Goal: Task Accomplishment & Management: Manage account settings

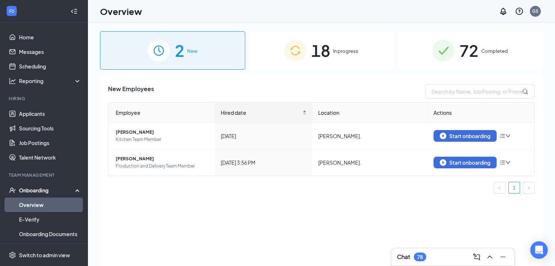
scroll to position [1, 0]
click at [343, 61] on div "18 In progress" at bounding box center [321, 50] width 145 height 38
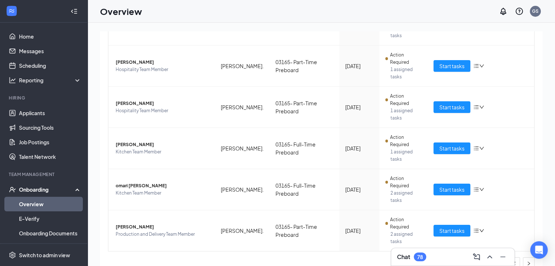
scroll to position [301, 0]
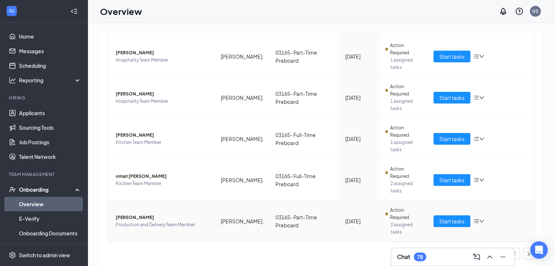
click at [473, 220] on icon "bars" at bounding box center [476, 221] width 6 height 6
click at [468, 239] on div "Stop process" at bounding box center [436, 235] width 79 height 7
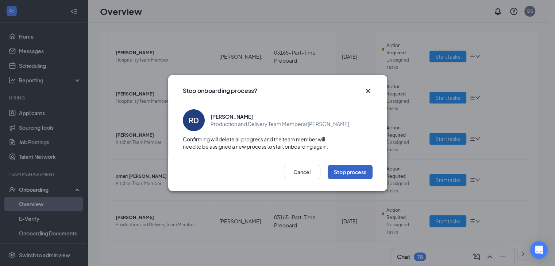
click at [369, 177] on button "Stop process" at bounding box center [349, 172] width 45 height 15
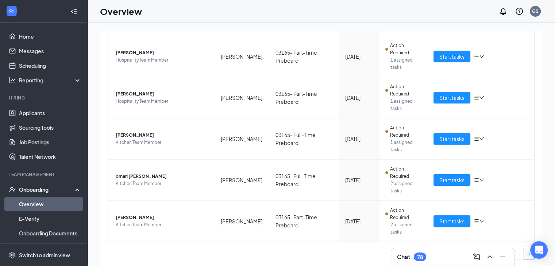
click at [524, 256] on button "button" at bounding box center [528, 254] width 12 height 12
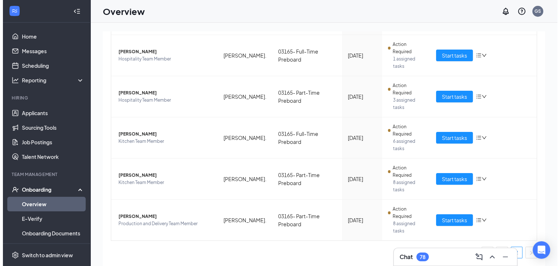
scroll to position [178, 0]
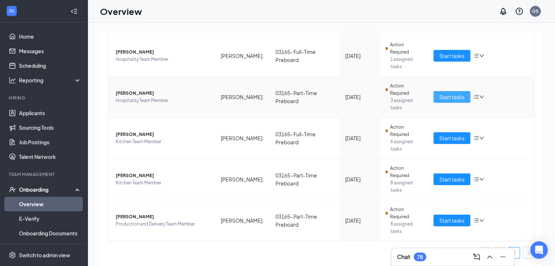
click at [458, 98] on span "Start tasks" at bounding box center [451, 97] width 25 height 8
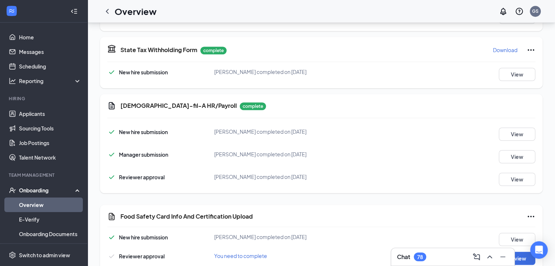
scroll to position [598, 0]
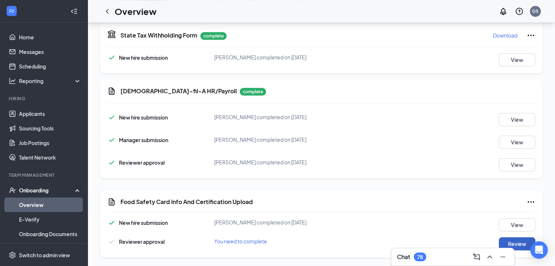
click at [512, 244] on button "Review" at bounding box center [516, 243] width 36 height 13
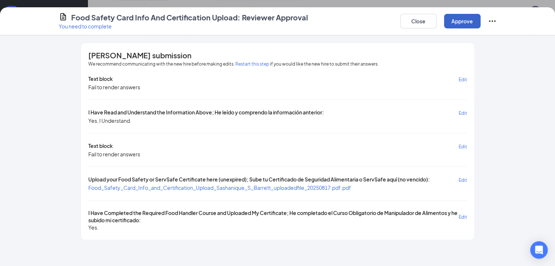
click at [480, 24] on button "Approve" at bounding box center [462, 21] width 36 height 15
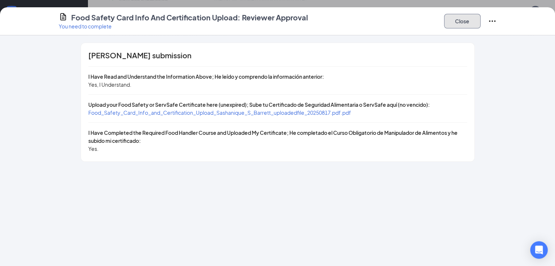
click at [480, 23] on button "Close" at bounding box center [462, 21] width 36 height 15
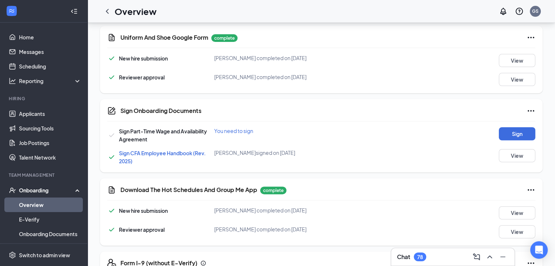
scroll to position [245, 0]
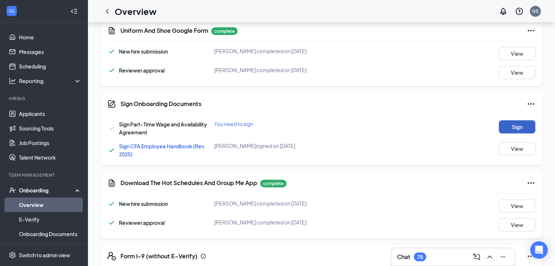
click at [513, 127] on button "Sign" at bounding box center [516, 126] width 36 height 13
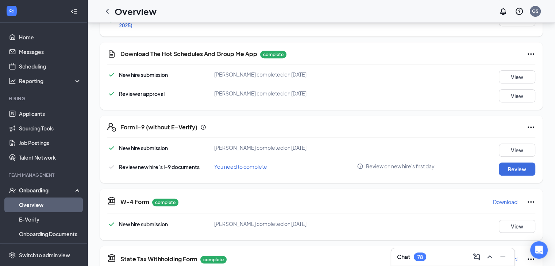
scroll to position [378, 0]
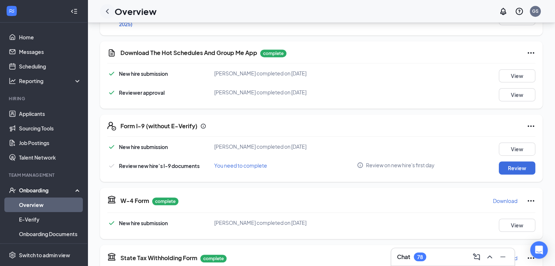
click at [107, 11] on icon "ChevronLeft" at bounding box center [107, 11] width 9 height 9
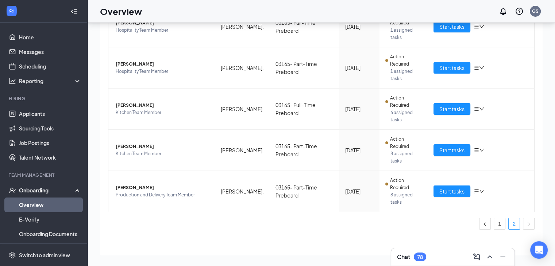
scroll to position [178, 0]
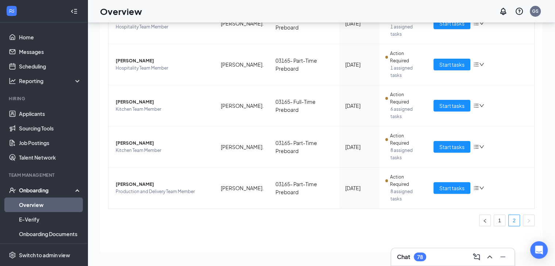
click at [509, 225] on div "Employee Location Process Start Date Status Actions [PERSON_NAME] Hospitality T…" at bounding box center [321, 62] width 426 height 340
click at [509, 224] on link "2" at bounding box center [513, 220] width 11 height 11
click at [500, 219] on ul "1 2" at bounding box center [321, 221] width 426 height 12
click at [454, 147] on span "Start tasks" at bounding box center [451, 147] width 25 height 8
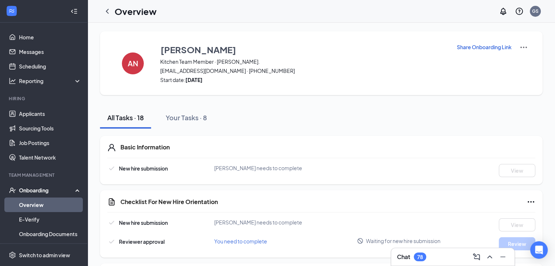
click at [468, 47] on p "Share Onboarding Link" at bounding box center [483, 46] width 55 height 7
type textarea "Hi [PERSON_NAME], This is a gentle reminder to complete your onboarding before …"
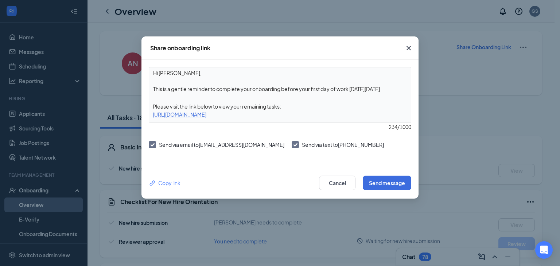
click at [408, 46] on icon "Cross" at bounding box center [408, 48] width 9 height 9
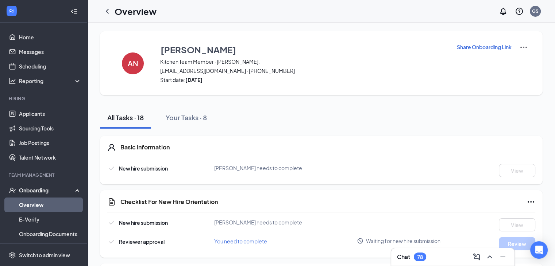
click at [492, 45] on p "Share Onboarding Link" at bounding box center [483, 46] width 55 height 7
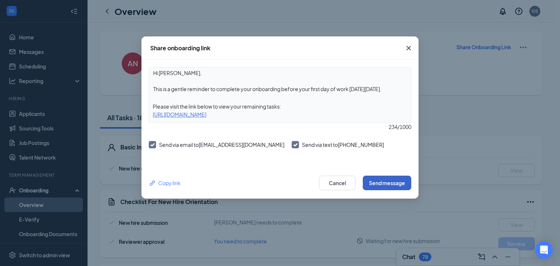
click at [397, 182] on button "Send message" at bounding box center [387, 183] width 48 height 15
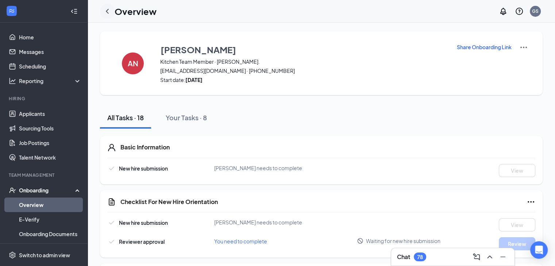
click at [110, 8] on icon "ChevronLeft" at bounding box center [107, 11] width 9 height 9
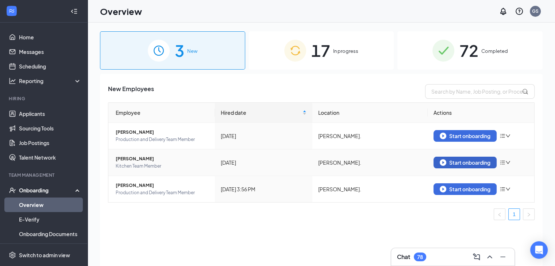
click at [479, 165] on div "Start onboarding" at bounding box center [464, 162] width 51 height 7
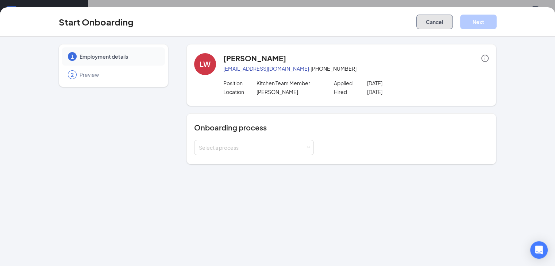
click at [452, 28] on button "Cancel" at bounding box center [434, 22] width 36 height 15
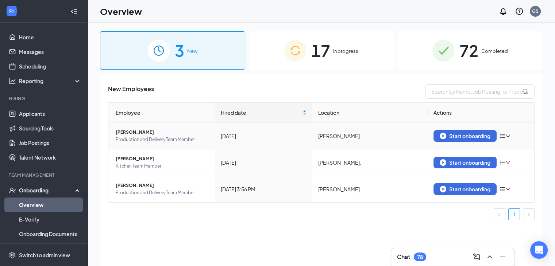
click at [173, 133] on span "[PERSON_NAME]" at bounding box center [162, 132] width 93 height 7
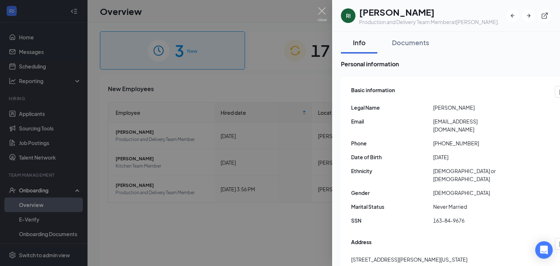
click at [274, 130] on div at bounding box center [280, 133] width 560 height 266
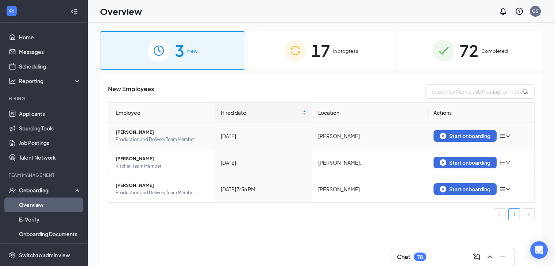
click at [132, 133] on span "[PERSON_NAME]" at bounding box center [162, 132] width 93 height 7
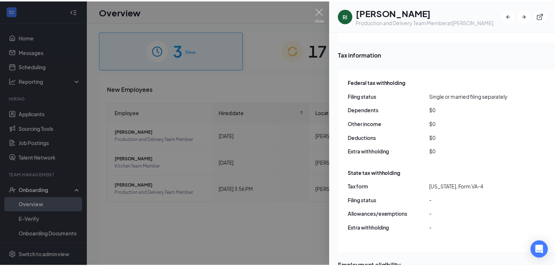
scroll to position [626, 0]
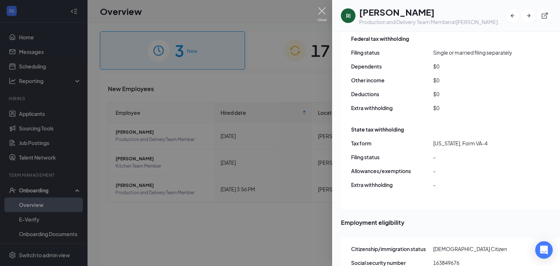
click at [322, 18] on img at bounding box center [322, 14] width 9 height 14
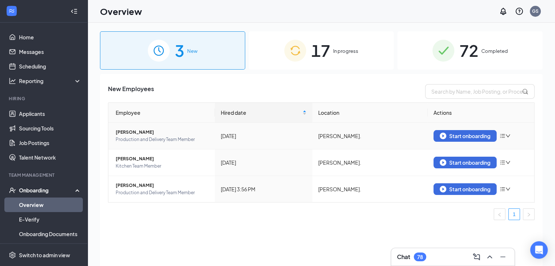
click at [504, 135] on icon "bars" at bounding box center [502, 136] width 6 height 6
click at [494, 145] on li "Remove from onboarding" at bounding box center [458, 147] width 71 height 12
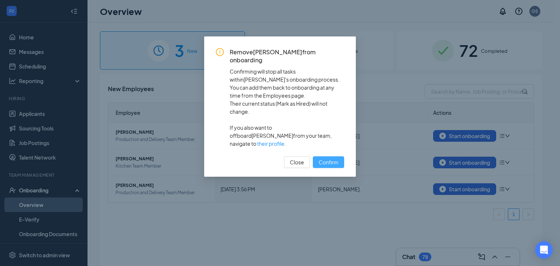
click at [326, 158] on span "Confirm" at bounding box center [329, 162] width 20 height 8
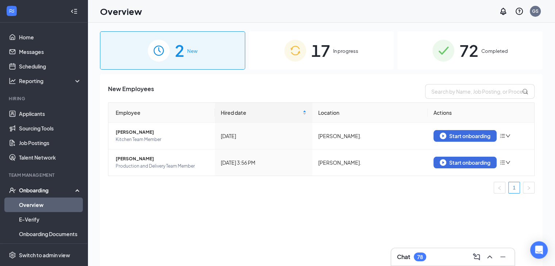
click at [274, 33] on div "17 In progress" at bounding box center [321, 50] width 145 height 38
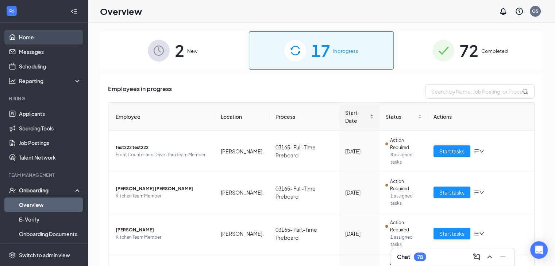
click at [28, 38] on link "Home" at bounding box center [50, 37] width 62 height 15
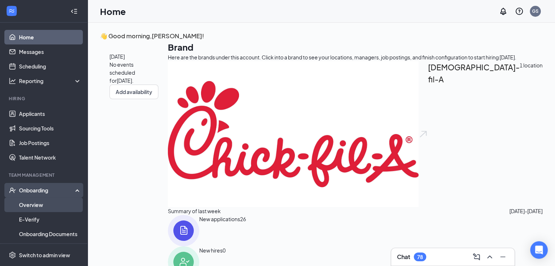
click at [48, 205] on link "Overview" at bounding box center [50, 205] width 62 height 15
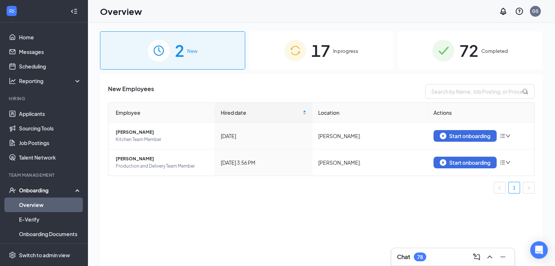
click at [357, 63] on div "17 In progress" at bounding box center [321, 50] width 145 height 38
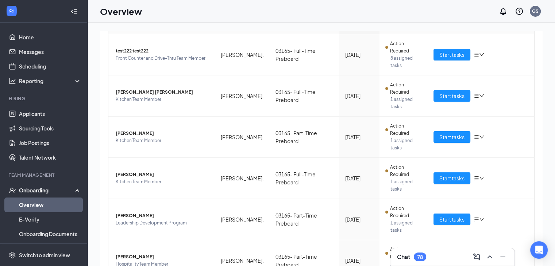
scroll to position [97, 0]
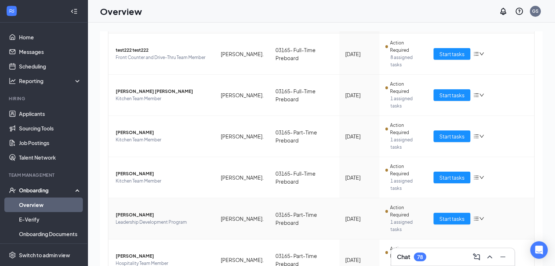
click at [149, 211] on span "[PERSON_NAME]" at bounding box center [162, 214] width 93 height 7
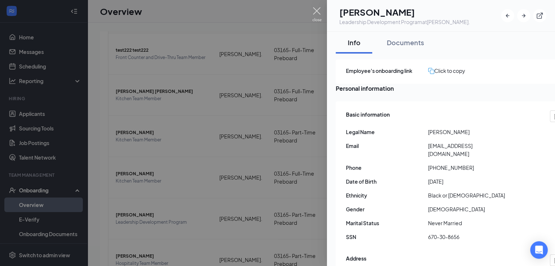
click at [316, 10] on img at bounding box center [316, 14] width 9 height 14
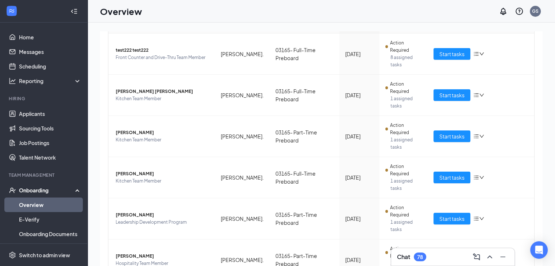
click at [539, 141] on div "2 New 17 In progress 72 Completed Employees in progress Employee Location Proce…" at bounding box center [321, 161] width 467 height 276
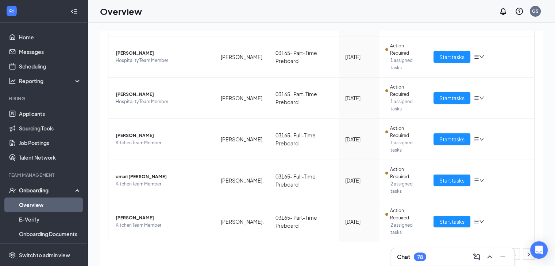
scroll to position [301, 0]
click at [526, 252] on icon "right" at bounding box center [528, 254] width 4 height 4
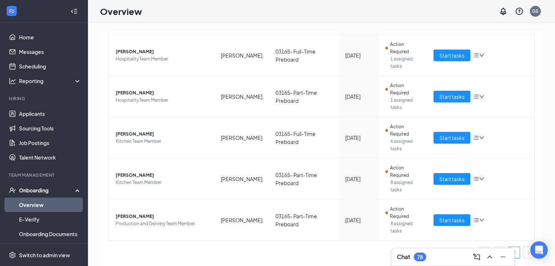
scroll to position [178, 0]
click at [439, 221] on span "Start tasks" at bounding box center [451, 221] width 25 height 8
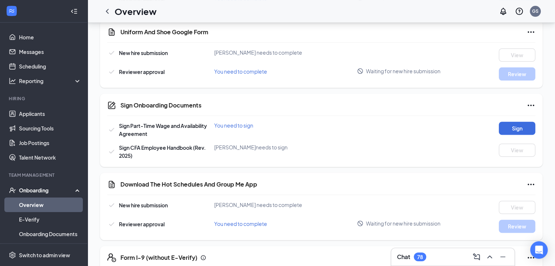
scroll to position [245, 0]
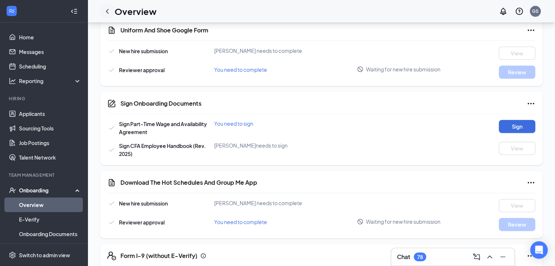
click at [107, 14] on icon "ChevronLeft" at bounding box center [107, 11] width 9 height 9
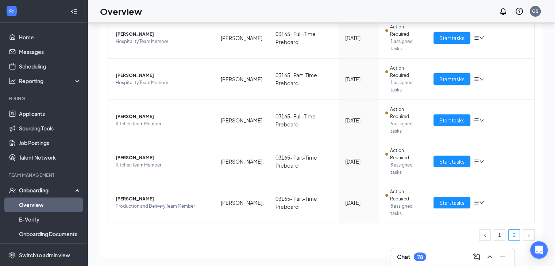
scroll to position [178, 0]
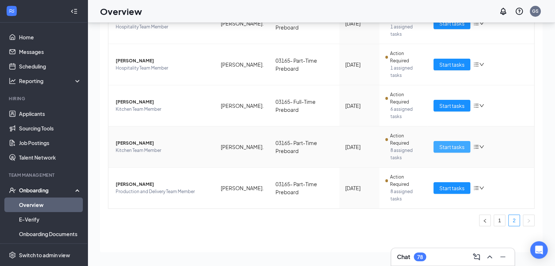
click at [443, 150] on span "Start tasks" at bounding box center [451, 147] width 25 height 8
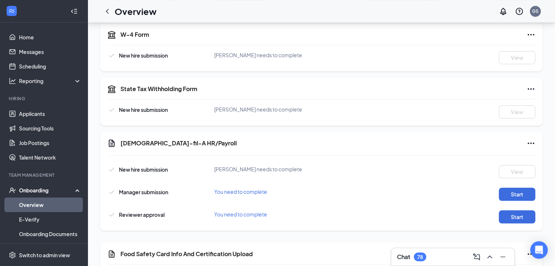
scroll to position [592, 0]
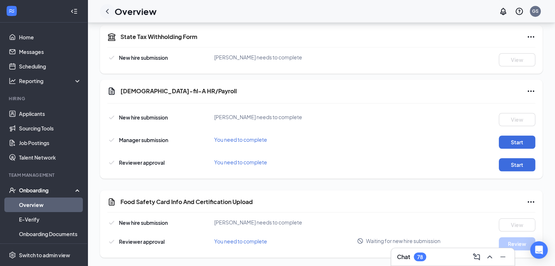
click at [105, 11] on icon "ChevronLeft" at bounding box center [107, 11] width 9 height 9
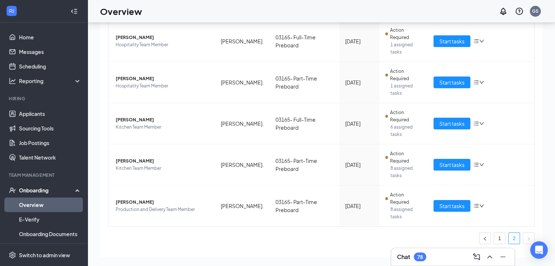
scroll to position [159, 0]
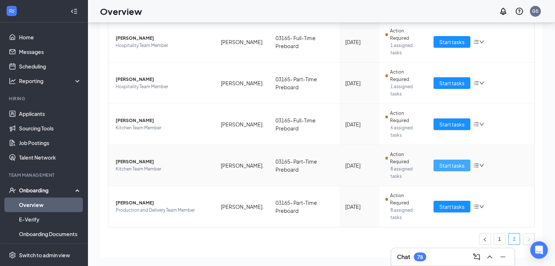
click at [449, 165] on span "Start tasks" at bounding box center [451, 166] width 25 height 8
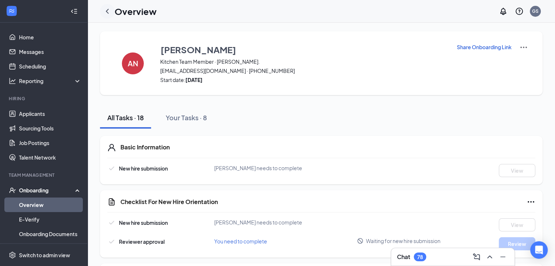
click at [114, 12] on div at bounding box center [107, 11] width 15 height 15
click at [108, 11] on icon "ChevronLeft" at bounding box center [107, 11] width 9 height 9
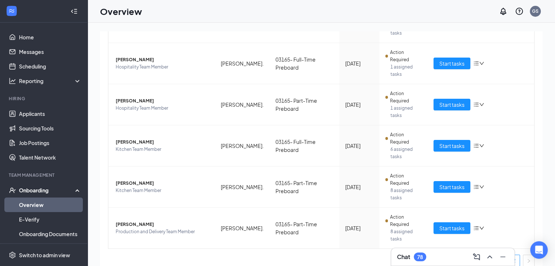
scroll to position [178, 0]
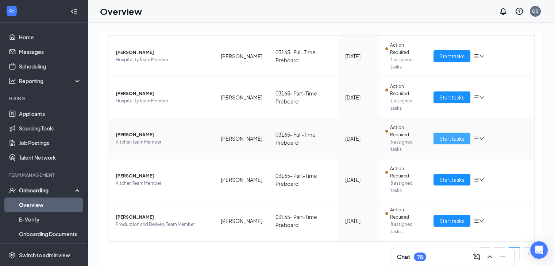
click at [442, 137] on span "Start tasks" at bounding box center [451, 139] width 25 height 8
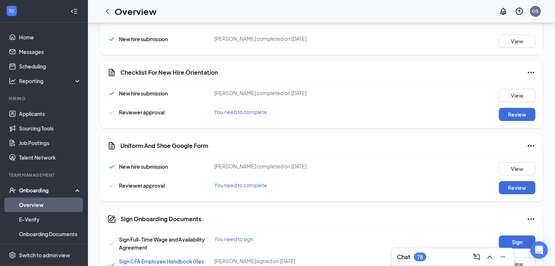
scroll to position [130, 0]
click at [531, 114] on button "Review" at bounding box center [516, 113] width 36 height 13
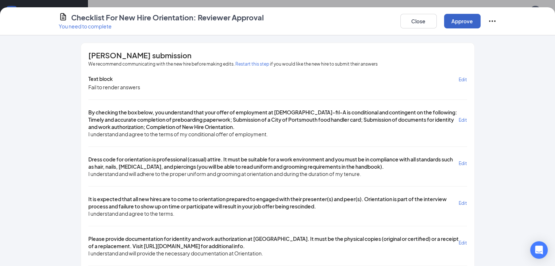
click at [480, 24] on button "Approve" at bounding box center [462, 21] width 36 height 15
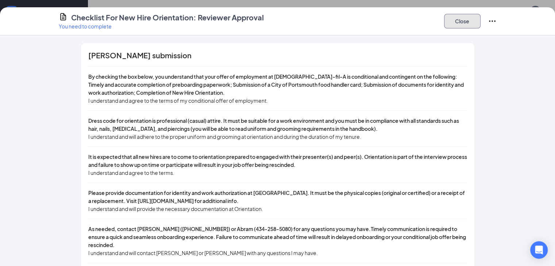
click at [480, 21] on button "Close" at bounding box center [462, 21] width 36 height 15
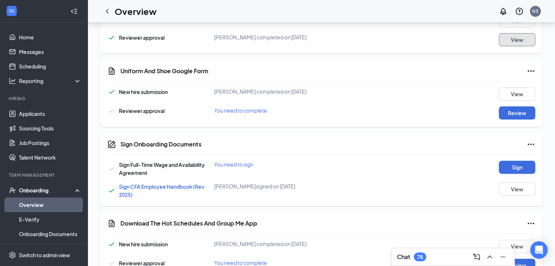
scroll to position [206, 0]
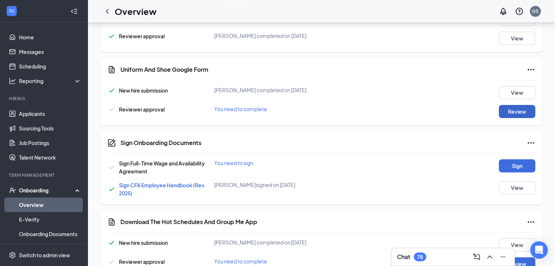
click at [513, 111] on button "Review" at bounding box center [516, 111] width 36 height 13
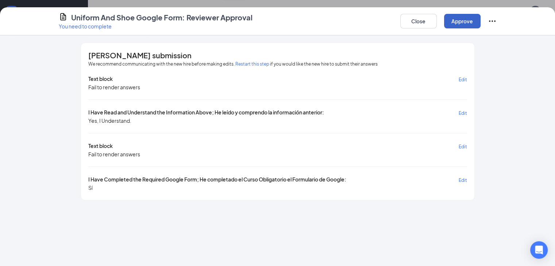
click at [480, 21] on button "Approve" at bounding box center [462, 21] width 36 height 15
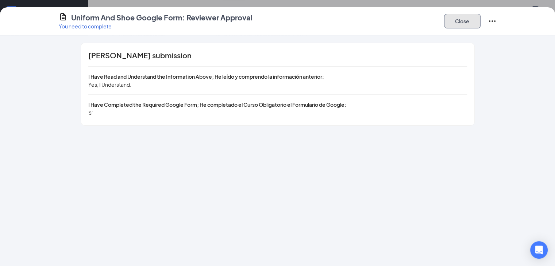
click at [480, 21] on button "Close" at bounding box center [462, 21] width 36 height 15
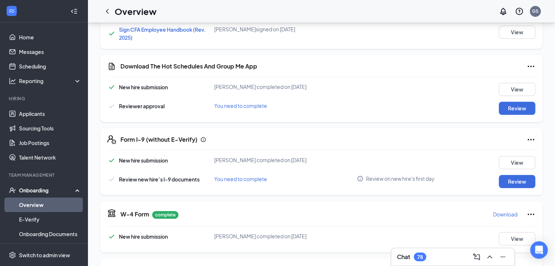
scroll to position [370, 0]
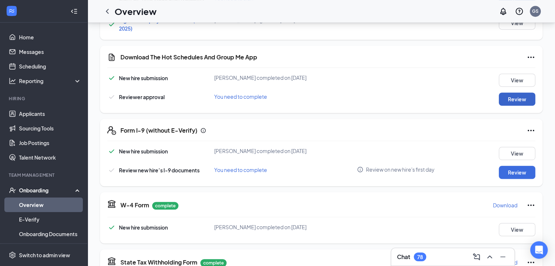
click at [522, 99] on button "Review" at bounding box center [516, 99] width 36 height 13
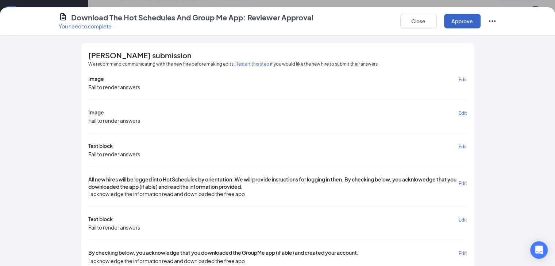
click at [480, 27] on button "Approve" at bounding box center [462, 21] width 36 height 15
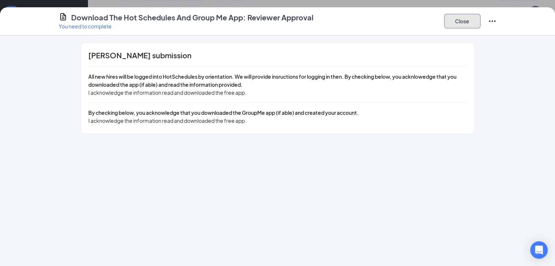
click at [480, 27] on button "Close" at bounding box center [462, 21] width 36 height 15
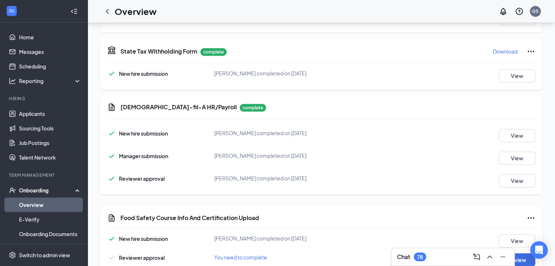
scroll to position [598, 0]
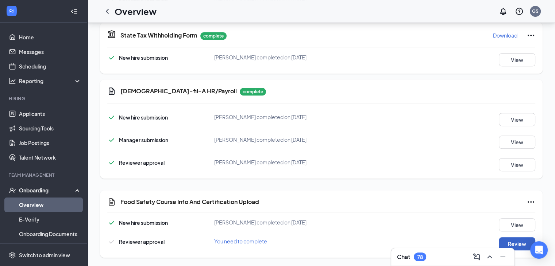
click at [515, 242] on button "Review" at bounding box center [516, 243] width 36 height 13
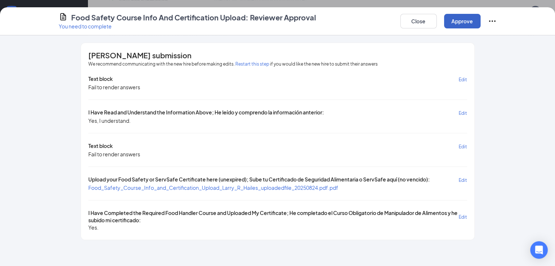
click at [480, 25] on button "Approve" at bounding box center [462, 21] width 36 height 15
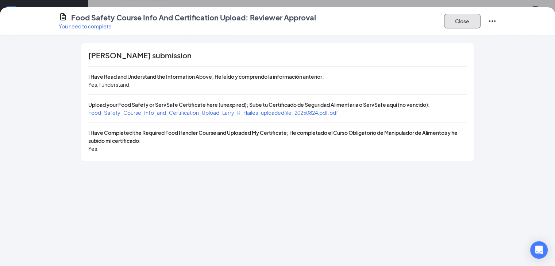
click at [480, 25] on button "Close" at bounding box center [462, 21] width 36 height 15
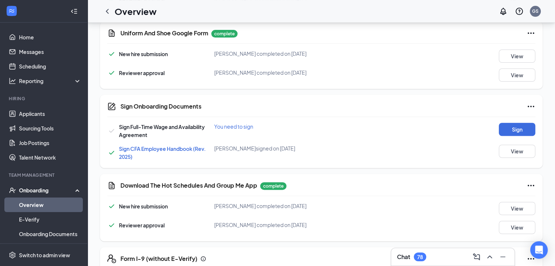
scroll to position [246, 0]
